Goal: Browse casually

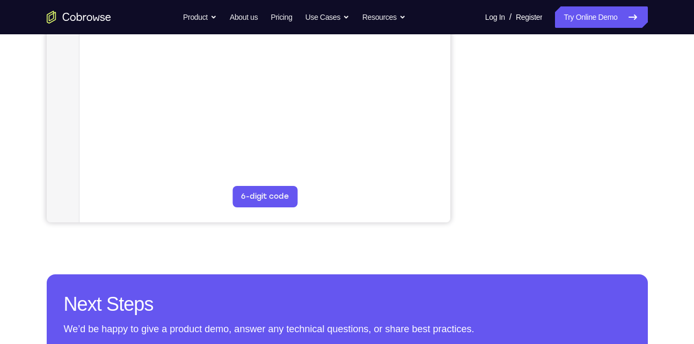
scroll to position [282, 0]
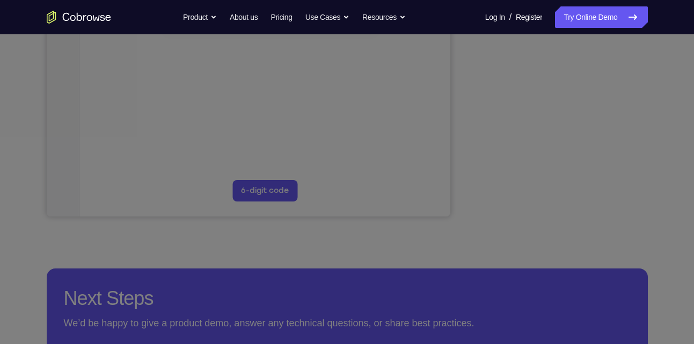
click at [611, 150] on icon at bounding box center [351, 134] width 702 height 420
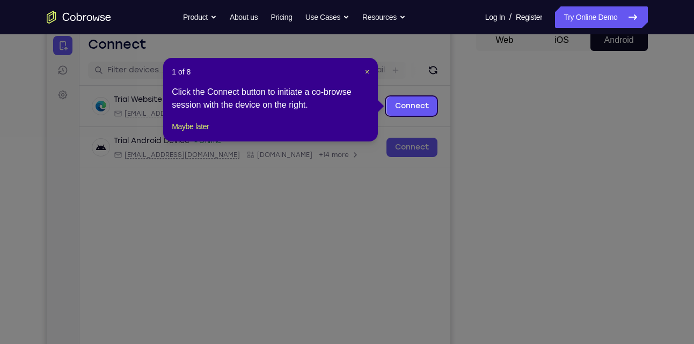
scroll to position [108, 0]
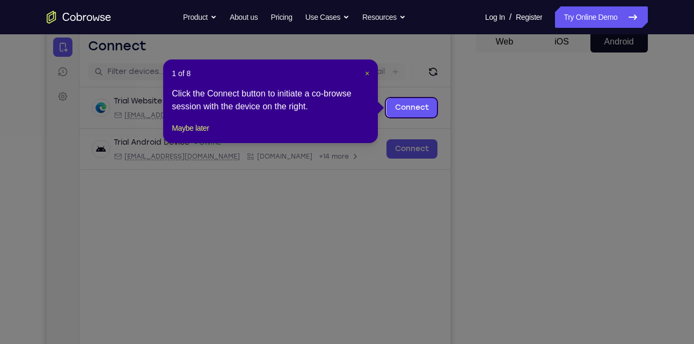
click at [365, 73] on span "×" at bounding box center [367, 73] width 4 height 9
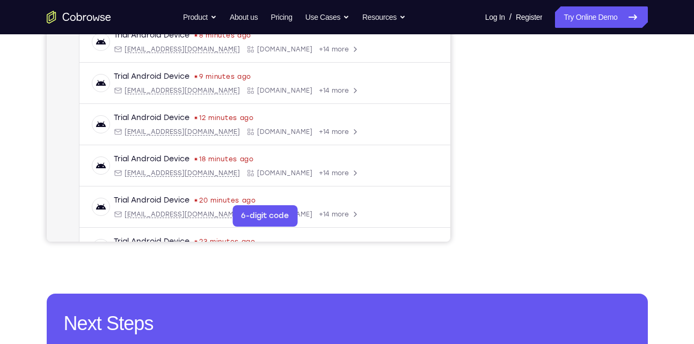
scroll to position [195, 0]
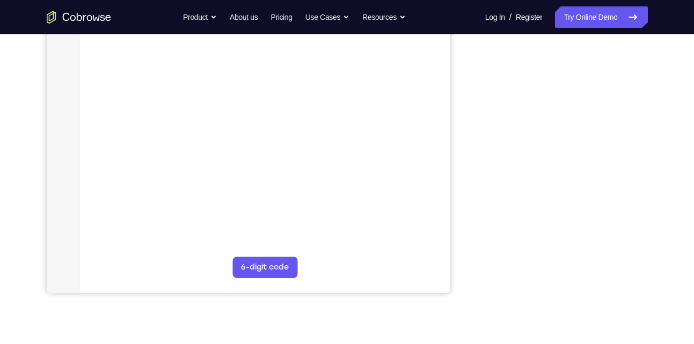
scroll to position [175, 0]
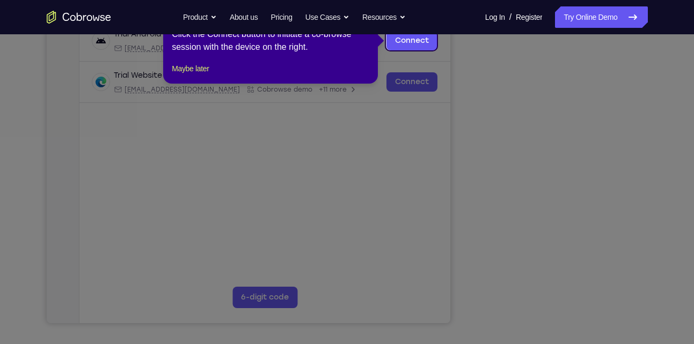
click at [612, 188] on icon at bounding box center [351, 172] width 702 height 344
click at [559, 303] on icon at bounding box center [351, 172] width 702 height 344
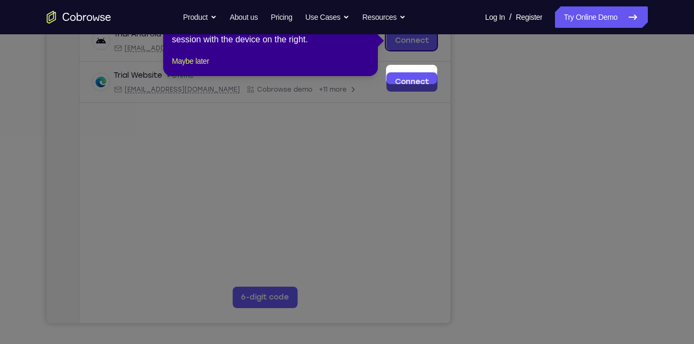
scroll to position [133, 0]
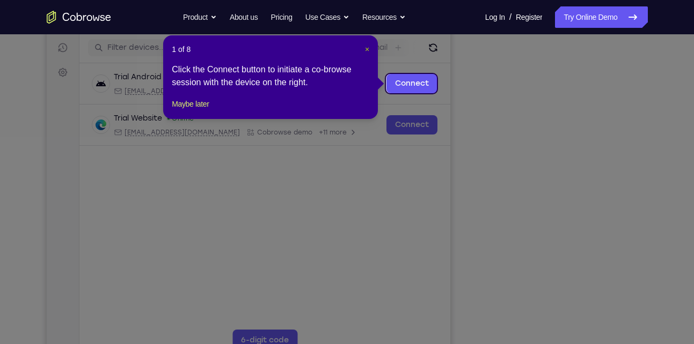
click at [368, 46] on span "×" at bounding box center [367, 49] width 4 height 9
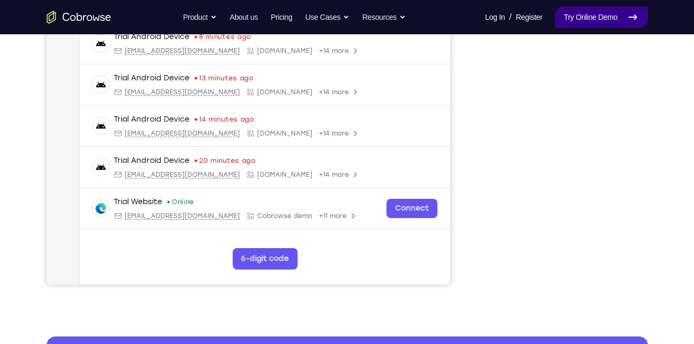
scroll to position [215, 0]
